Goal: Register for event/course

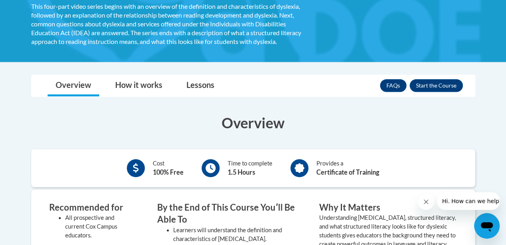
scroll to position [145, 0]
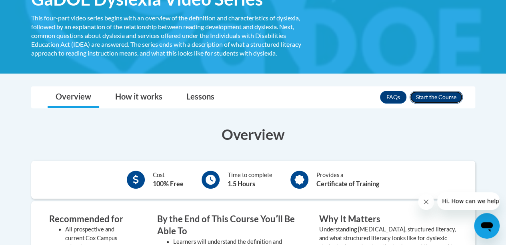
click at [437, 101] on button "Enroll" at bounding box center [436, 97] width 53 height 13
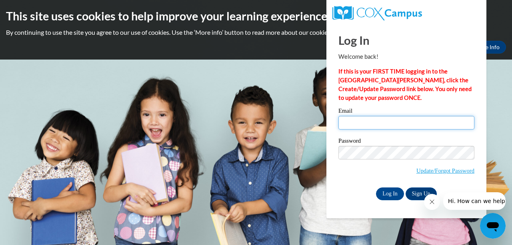
click at [369, 120] on input "Email" at bounding box center [407, 123] width 136 height 14
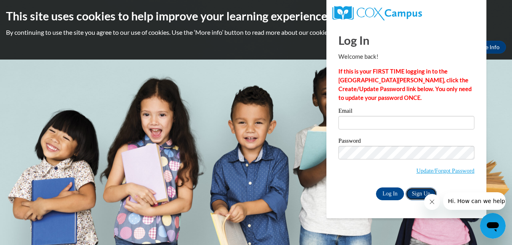
click at [411, 193] on link "Sign Up" at bounding box center [421, 194] width 31 height 13
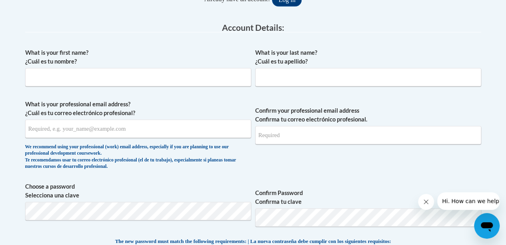
scroll to position [199, 0]
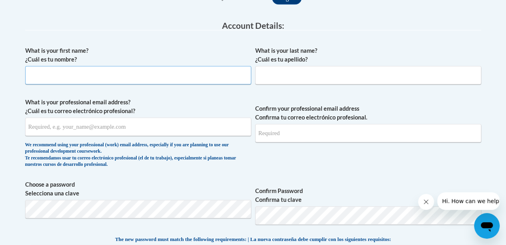
click at [171, 80] on input "What is your first name? ¿Cuál es tu nombre?" at bounding box center [138, 75] width 226 height 18
type input "John"
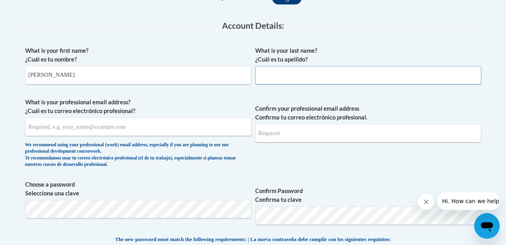
click at [276, 80] on input "What is your last name? ¿Cuál es tu apellido?" at bounding box center [368, 75] width 226 height 18
type input "Cimino"
click at [159, 132] on input "What is your professional email address? ¿Cuál es tu correo electrónico profesi…" at bounding box center [138, 127] width 226 height 18
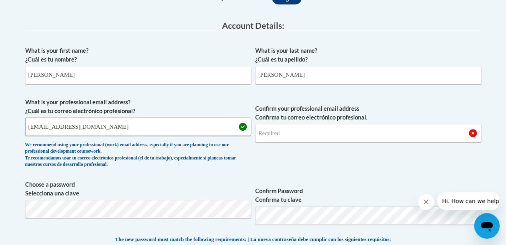
type input "johncimino0@gmail.com"
click at [269, 140] on input "Confirm your professional email address Confirma tu correo electrónico profesio…" at bounding box center [368, 133] width 226 height 18
type input "johncimino0@gmail.com"
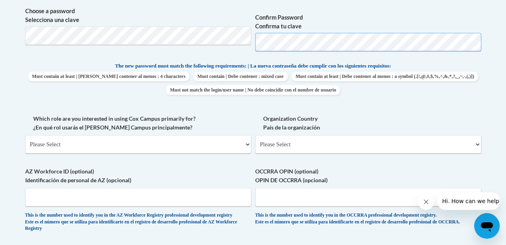
scroll to position [352, 0]
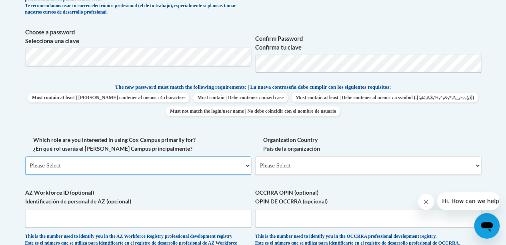
click at [149, 161] on select "Please Select College/University | Colegio/Universidad Community/Nonprofit Part…" at bounding box center [138, 166] width 226 height 18
select select "5a18ea06-2b54-4451-96f2-d152daf9eac5"
click at [25, 157] on select "Please Select College/University | Colegio/Universidad Community/Nonprofit Part…" at bounding box center [138, 166] width 226 height 18
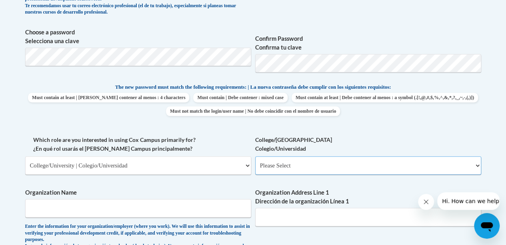
click at [278, 168] on select "Please Select College/University Staff | Empleado universitario College/Univers…" at bounding box center [368, 166] width 226 height 18
click at [255, 157] on select "Please Select College/University Staff | Empleado universitario College/Univers…" at bounding box center [368, 166] width 226 height 18
click at [281, 167] on select "Please Select College/University Staff | Empleado universitario College/Univers…" at bounding box center [368, 166] width 226 height 18
click at [255, 157] on select "Please Select College/University Staff | Empleado universitario College/Univers…" at bounding box center [368, 166] width 226 height 18
click at [281, 163] on select "Please Select College/University Staff | Empleado universitario College/Univers…" at bounding box center [368, 166] width 226 height 18
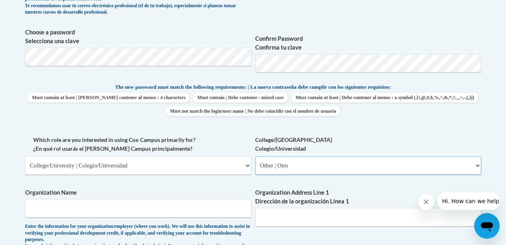
select select "c8743970-7742-49d2-af9e-5c4138019e9a"
click at [255, 157] on select "Please Select College/University Staff | Empleado universitario College/Univers…" at bounding box center [368, 166] width 226 height 18
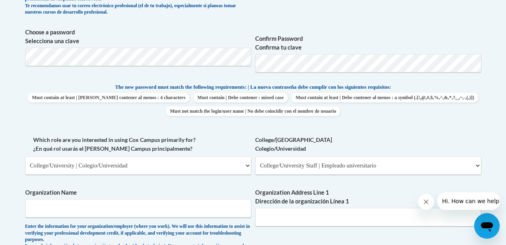
click at [163, 154] on span "Which role are you interested in using Cox Campus primarily for? ¿En qué rol us…" at bounding box center [138, 155] width 226 height 39
click at [166, 163] on select "Please Select College/University | Colegio/Universidad Community/Nonprofit Part…" at bounding box center [138, 166] width 226 height 18
select select "fbf2d438-af2f-41f8-98f1-81c410e29de3"
click at [25, 157] on select "Please Select College/University | Colegio/Universidad Community/Nonprofit Part…" at bounding box center [138, 166] width 226 height 18
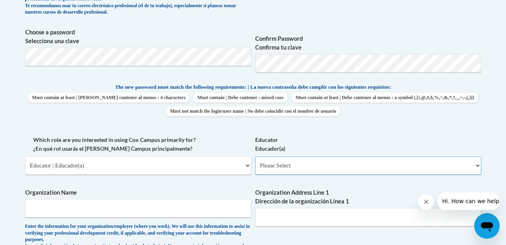
click at [272, 174] on select "Please Select Early Learning/Daycare Teacher/Family Home Care Provider | Maestr…" at bounding box center [368, 166] width 226 height 18
select select "67563ca1-16dc-4830-a7b3-94a34bed3689"
click at [255, 157] on select "Please Select Early Learning/Daycare Teacher/Family Home Care Provider | Maestr…" at bounding box center [368, 166] width 226 height 18
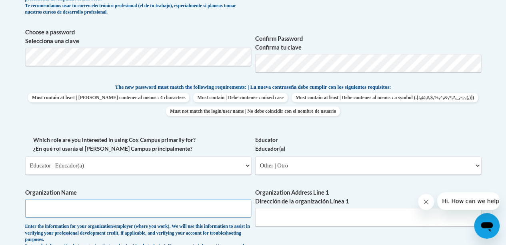
click at [159, 209] on input "Organization Name" at bounding box center [138, 208] width 226 height 18
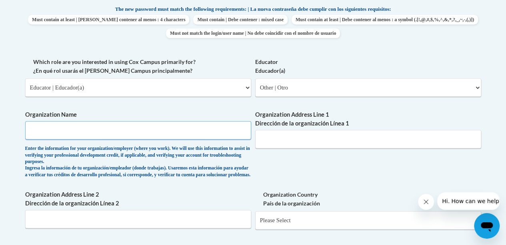
scroll to position [433, 0]
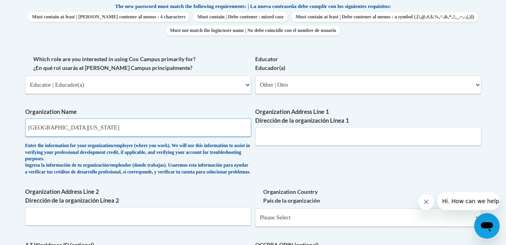
type input "University of North Georgia"
click at [290, 138] on input "Organization Address Line 1 Dirección de la organización Línea 1" at bounding box center [368, 136] width 226 height 18
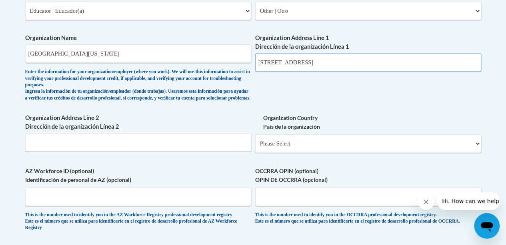
scroll to position [508, 0]
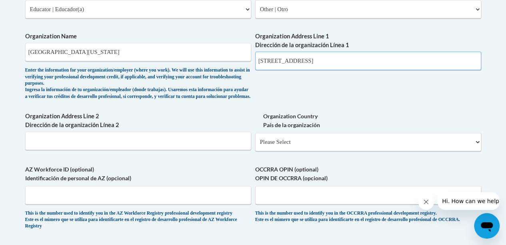
type input "82 college circle"
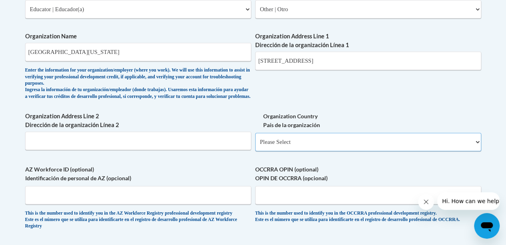
click at [366, 149] on select "Please Select United States | Estados Unidos Outside of the United States | Fue…" at bounding box center [368, 142] width 226 height 18
select select "ad49bcad-a171-4b2e-b99c-48b446064914"
click at [255, 139] on select "Please Select United States | Estados Unidos Outside of the United States | Fue…" at bounding box center [368, 142] width 226 height 18
select select
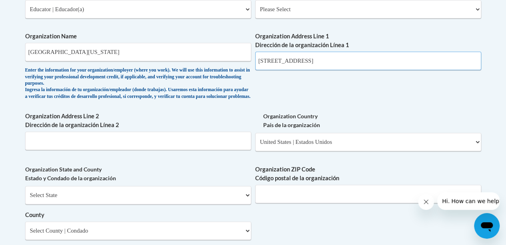
click at [315, 56] on input "82 college circle" at bounding box center [368, 61] width 226 height 18
click at [120, 150] on input "Organization Address Line 2 Dirección de la organización Línea 2" at bounding box center [138, 141] width 226 height 18
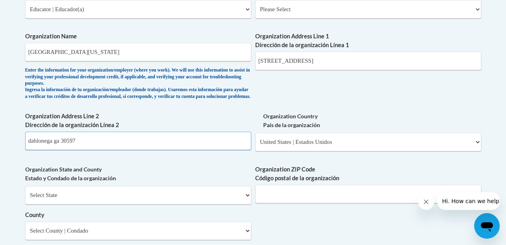
click at [50, 148] on input "dahlonega ga 30597" at bounding box center [138, 141] width 226 height 18
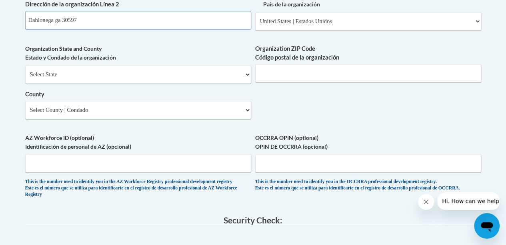
scroll to position [632, 0]
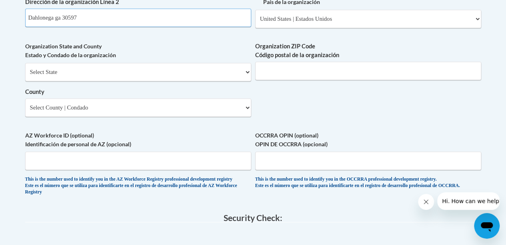
type input "Dahlonega ga 30597"
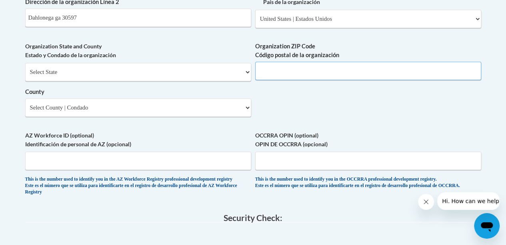
click at [287, 73] on input "Organization ZIP Code Código postal de la organización" at bounding box center [368, 71] width 226 height 18
type input "30597"
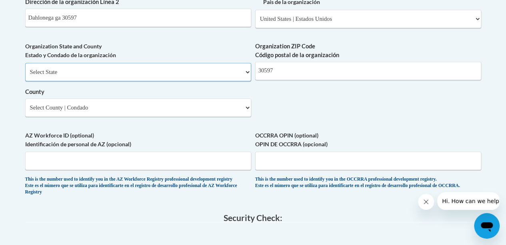
click at [231, 78] on select "Select State Alabama Alaska Arizona Arkansas California Colorado Connecticut De…" at bounding box center [138, 72] width 226 height 18
select select "Georgia"
click at [25, 69] on select "Select State Alabama Alaska Arizona Arkansas California Colorado Connecticut De…" at bounding box center [138, 72] width 226 height 18
click at [237, 112] on select "Select County Appling Atkinson Bacon Baker Baldwin Banks Barrow Bartow Ben Hill…" at bounding box center [138, 107] width 226 height 18
select select "Lumpkin"
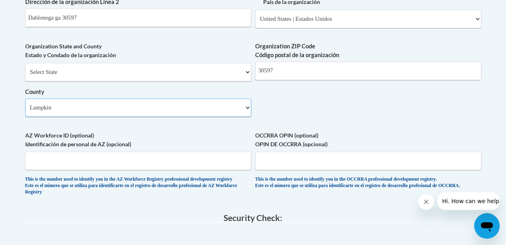
click at [25, 104] on select "Select County Appling Atkinson Bacon Baker Baldwin Banks Barrow Bartow Ben Hill…" at bounding box center [138, 107] width 226 height 18
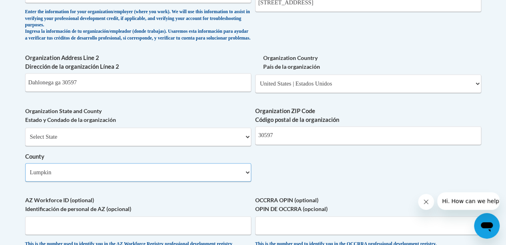
scroll to position [561, 0]
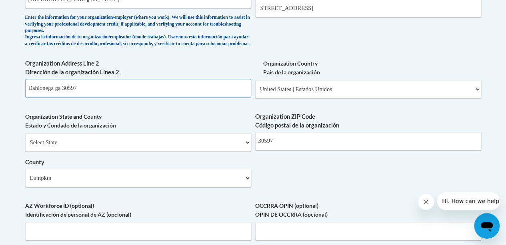
click at [95, 96] on input "Dahlonega ga 30597" at bounding box center [138, 88] width 226 height 18
type input "D"
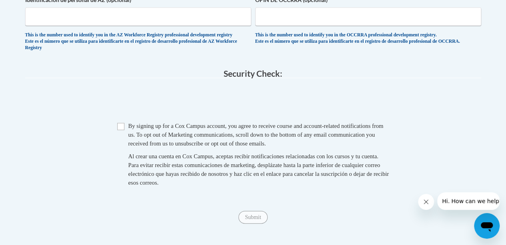
scroll to position [780, 0]
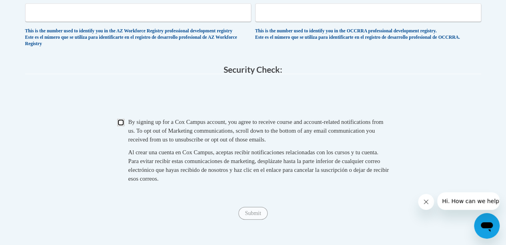
click at [120, 126] on input "Checkbox" at bounding box center [120, 122] width 7 height 7
checkbox input "true"
click at [258, 220] on input "Submit" at bounding box center [253, 213] width 29 height 13
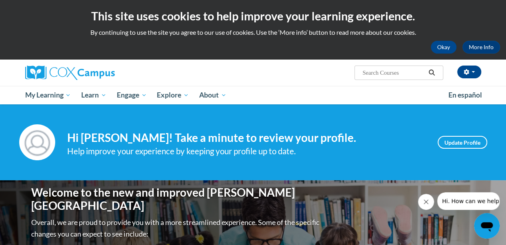
click at [403, 74] on input "Search..." at bounding box center [394, 73] width 64 height 10
type input "dyslexia"
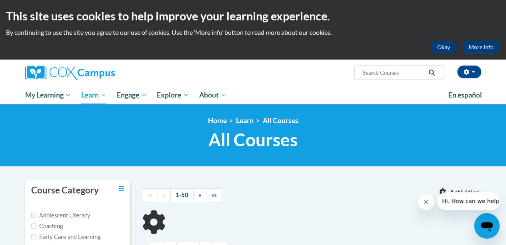
type input "dyslexia"
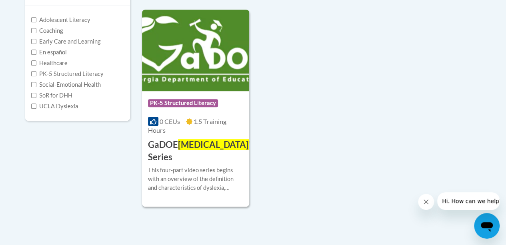
scroll to position [195, 0]
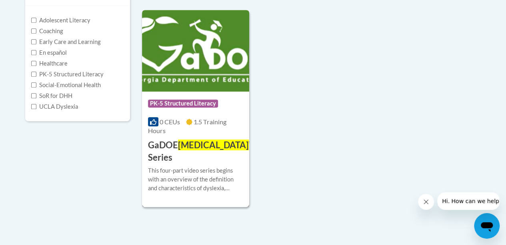
click at [195, 149] on span "Dyslexia" at bounding box center [213, 145] width 71 height 11
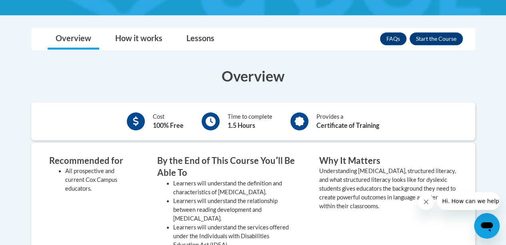
scroll to position [188, 0]
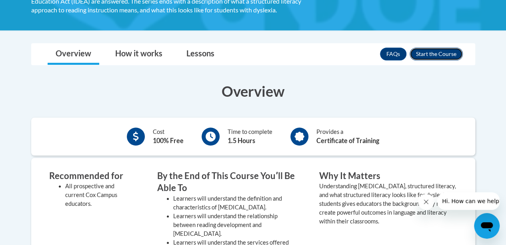
click at [436, 52] on button "Enroll" at bounding box center [436, 54] width 53 height 13
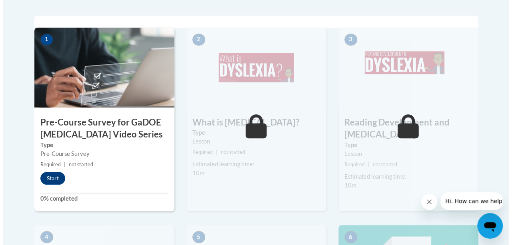
scroll to position [281, 0]
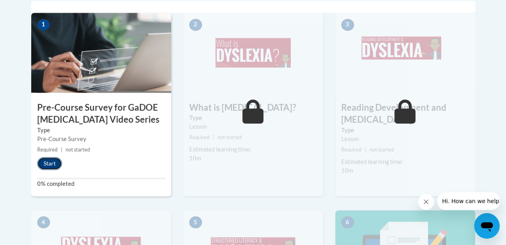
click at [44, 163] on button "Start" at bounding box center [49, 163] width 25 height 13
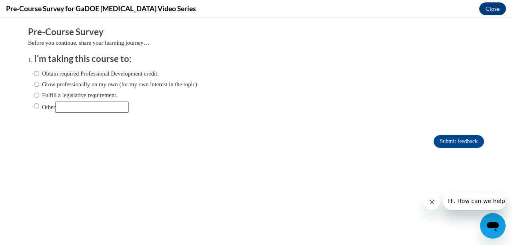
scroll to position [0, 0]
click at [34, 73] on label "Obtain required Professional Development credit." at bounding box center [96, 73] width 125 height 9
click at [34, 73] on input "Obtain required Professional Development credit." at bounding box center [36, 73] width 5 height 9
radio input "true"
click at [434, 141] on input "Submit feedback" at bounding box center [459, 141] width 50 height 13
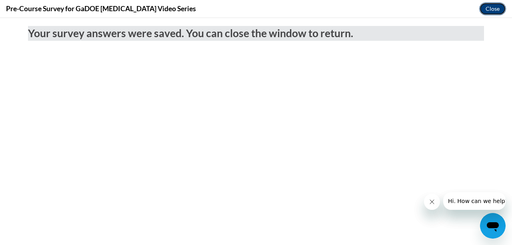
click at [497, 8] on button "Close" at bounding box center [493, 8] width 27 height 13
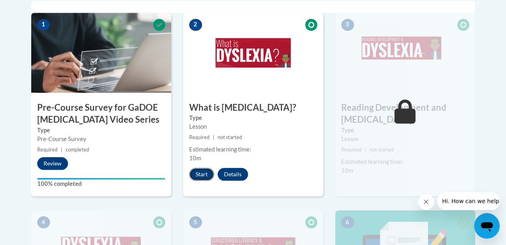
click at [206, 171] on button "Start" at bounding box center [201, 174] width 25 height 13
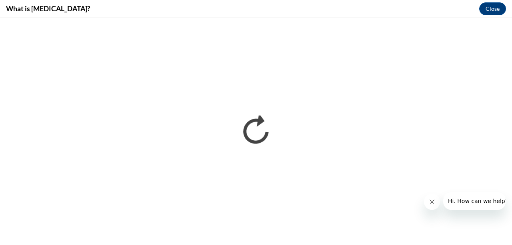
click at [431, 203] on icon "Close message from company" at bounding box center [432, 202] width 4 height 4
